Goal: Navigation & Orientation: Find specific page/section

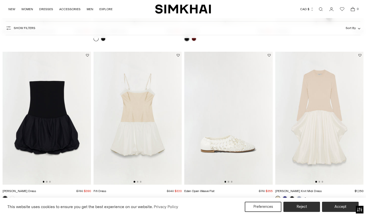
scroll to position [341, 0]
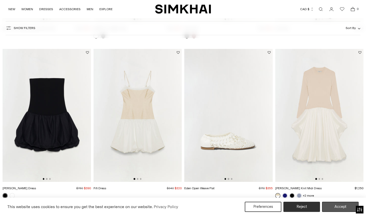
click at [335, 206] on button "Accept" at bounding box center [340, 207] width 37 height 10
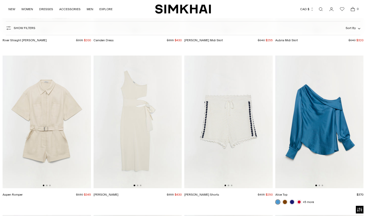
scroll to position [2077, 0]
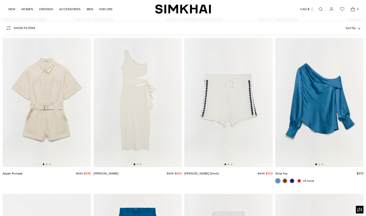
click at [326, 106] on img at bounding box center [320, 100] width 89 height 133
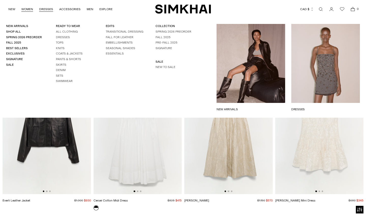
scroll to position [5687, 0]
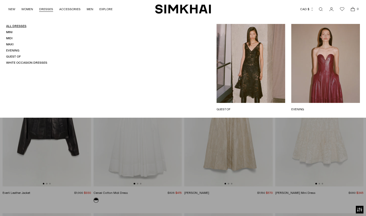
click at [18, 26] on link "All Dresses" at bounding box center [16, 26] width 20 height 4
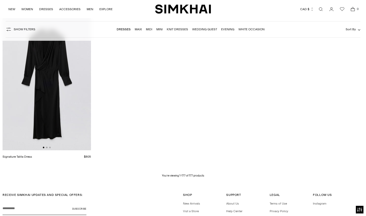
scroll to position [7069, 0]
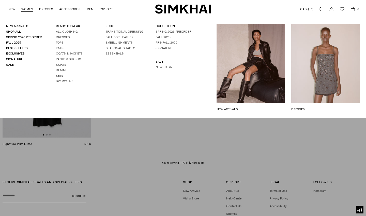
click at [60, 41] on link "Tops" at bounding box center [60, 43] width 8 height 4
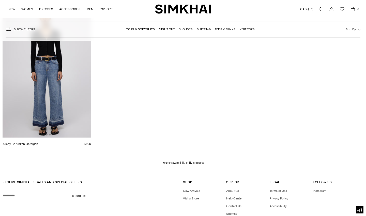
scroll to position [4677, 0]
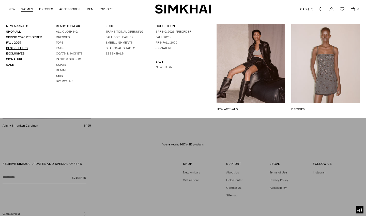
click at [20, 47] on link "Best Sellers" at bounding box center [17, 48] width 22 height 4
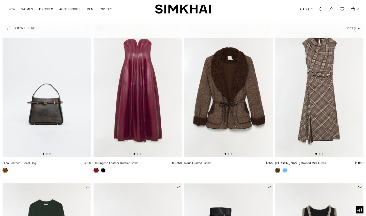
scroll to position [309, 0]
